Goal: Task Accomplishment & Management: Manage account settings

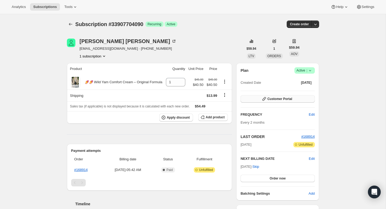
click at [259, 97] on button "Customer Portal" at bounding box center [278, 98] width 74 height 7
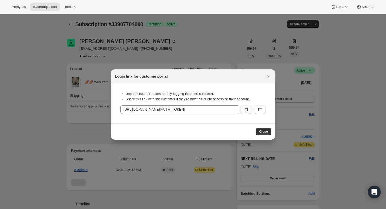
click at [247, 109] on icon ":rc0:" at bounding box center [246, 110] width 3 height 4
click at [261, 132] on span "Close" at bounding box center [263, 131] width 9 height 4
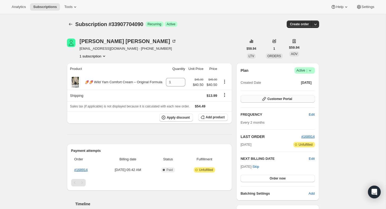
click at [269, 99] on span "Customer Portal" at bounding box center [279, 99] width 25 height 4
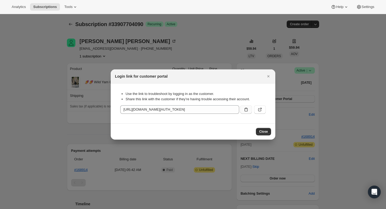
click at [246, 112] on icon ":rc0:" at bounding box center [245, 109] width 5 height 5
click at [262, 131] on span "Close" at bounding box center [263, 131] width 9 height 4
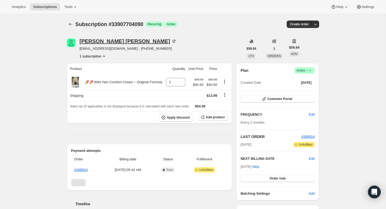
click at [107, 41] on div "[PERSON_NAME]" at bounding box center [128, 40] width 97 height 5
click at [109, 42] on div "[PERSON_NAME]" at bounding box center [128, 40] width 97 height 5
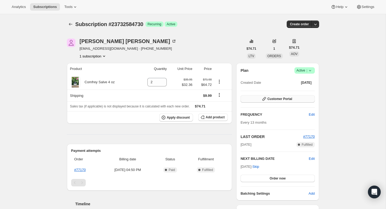
click at [274, 99] on span "Customer Portal" at bounding box center [279, 99] width 25 height 4
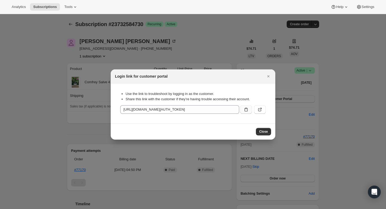
click at [246, 109] on icon ":rc0:" at bounding box center [245, 109] width 5 height 5
click at [263, 131] on span "Close" at bounding box center [263, 131] width 9 height 4
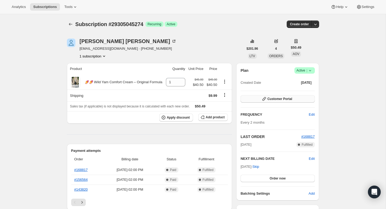
click at [279, 100] on span "Customer Portal" at bounding box center [279, 99] width 25 height 4
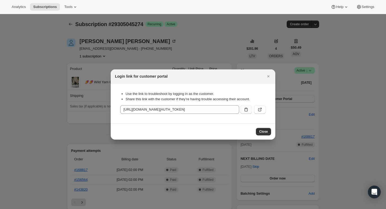
click at [248, 110] on icon ":rc0:" at bounding box center [245, 109] width 5 height 5
click at [261, 133] on span "Close" at bounding box center [263, 131] width 9 height 4
